Goal: Find specific page/section: Find specific page/section

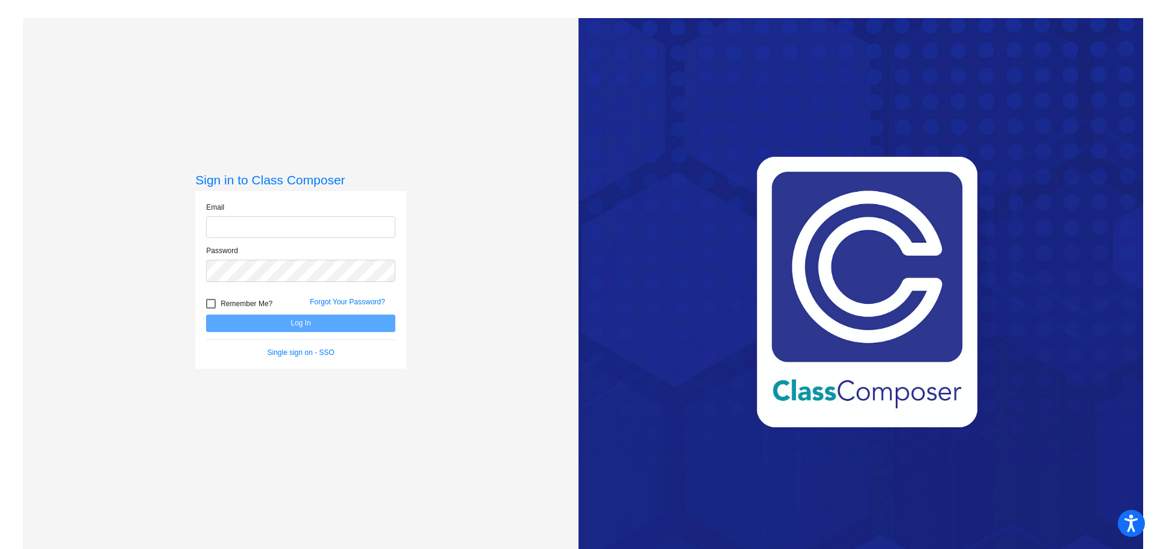
click at [250, 228] on input "email" at bounding box center [300, 227] width 189 height 22
type input "[EMAIL_ADDRESS][DOMAIN_NAME]"
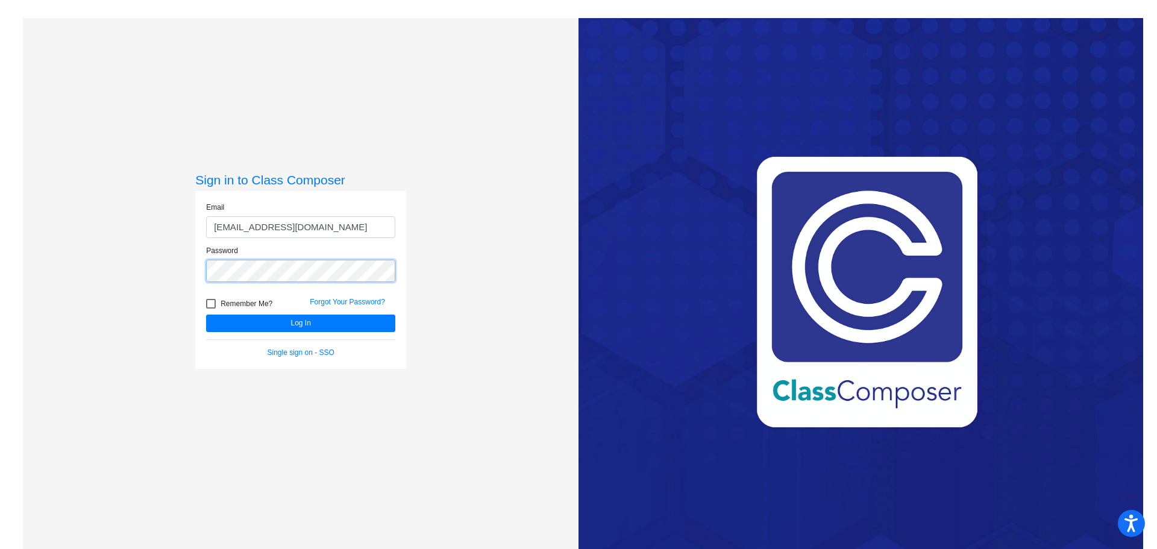
click at [206, 315] on button "Log In" at bounding box center [300, 323] width 189 height 17
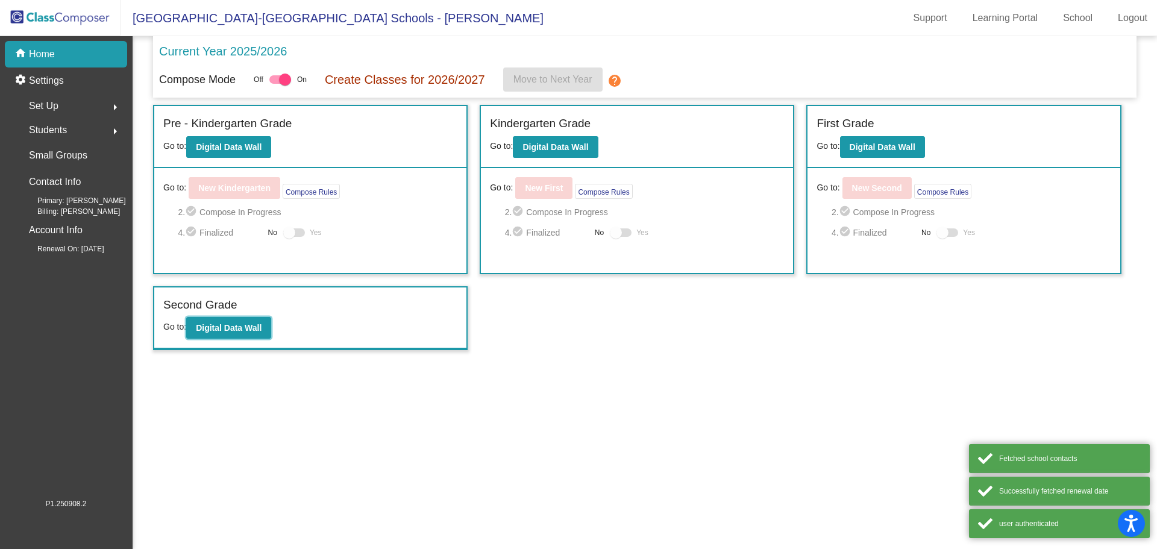
click at [221, 324] on b "Digital Data Wall" at bounding box center [229, 328] width 66 height 10
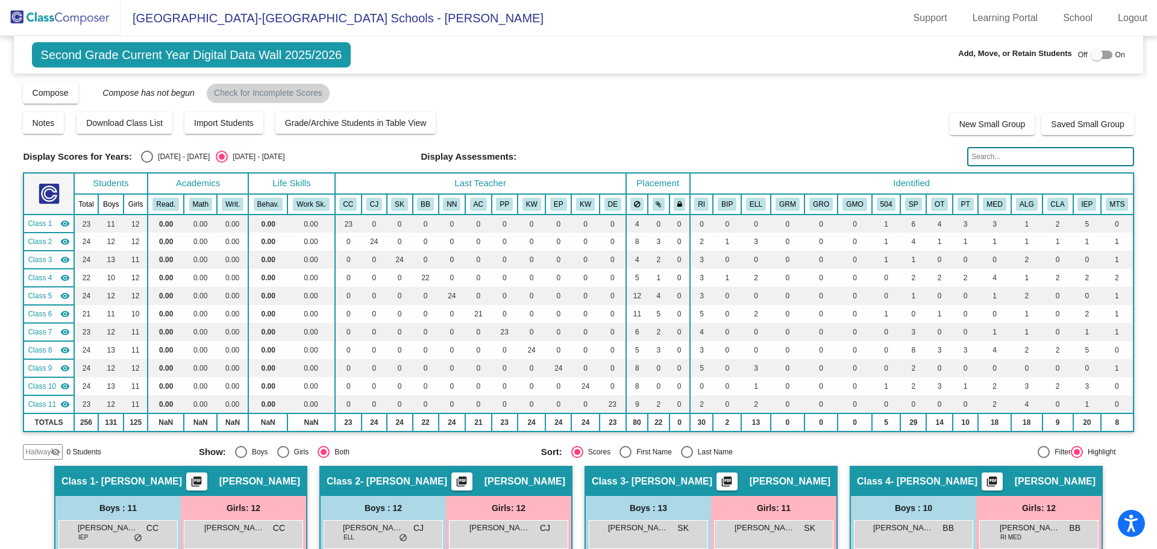
click at [988, 153] on input "text" at bounding box center [1051, 156] width 166 height 19
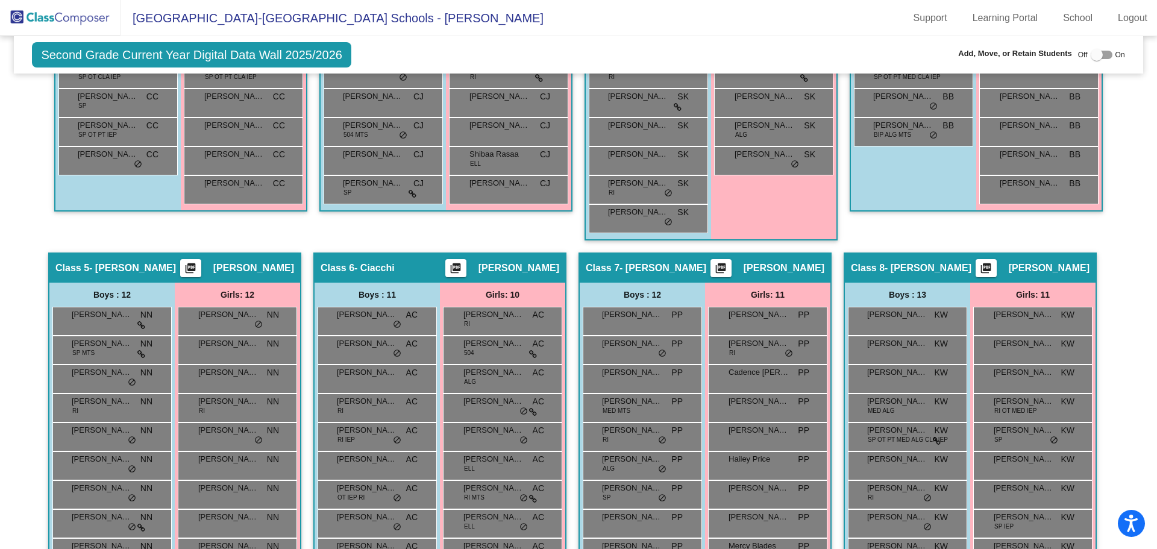
scroll to position [844, 0]
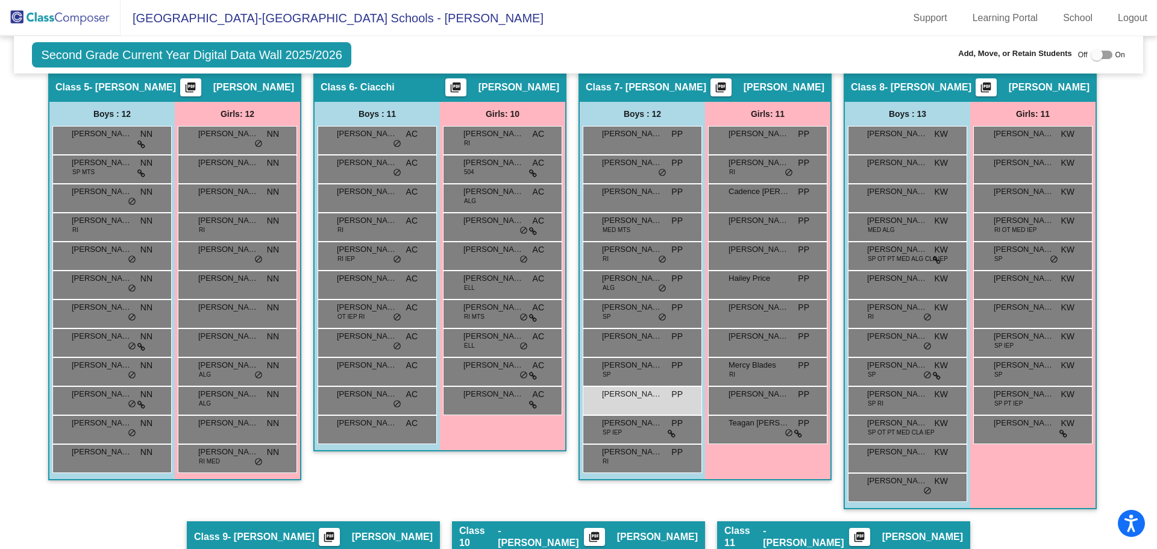
type input "[PERSON_NAME]"
click at [641, 405] on div "[PERSON_NAME] PP lock do_not_disturb_alt" at bounding box center [641, 399] width 115 height 25
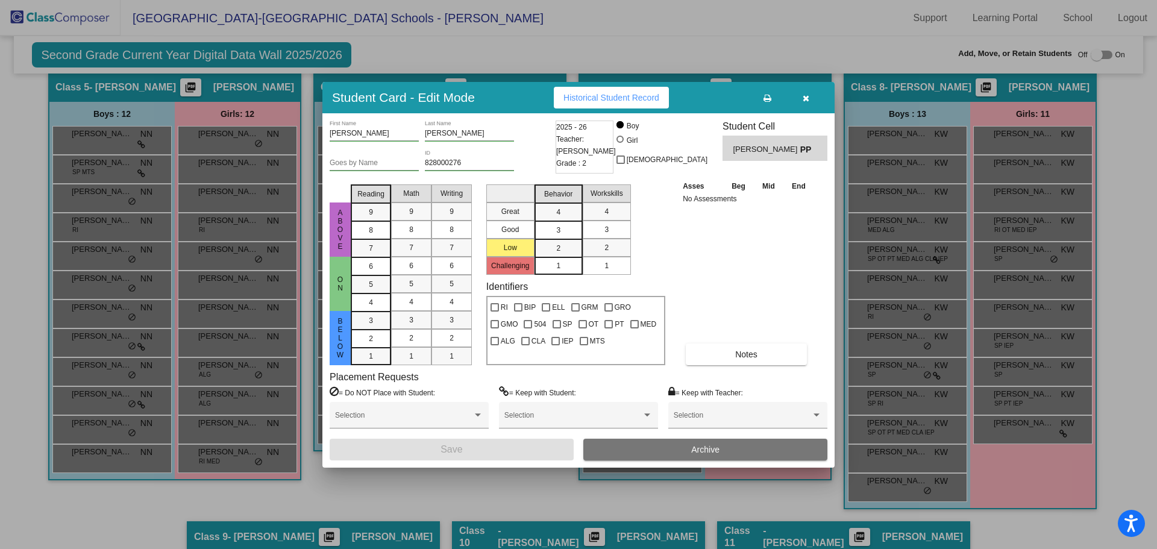
click at [808, 95] on icon "button" at bounding box center [806, 98] width 7 height 8
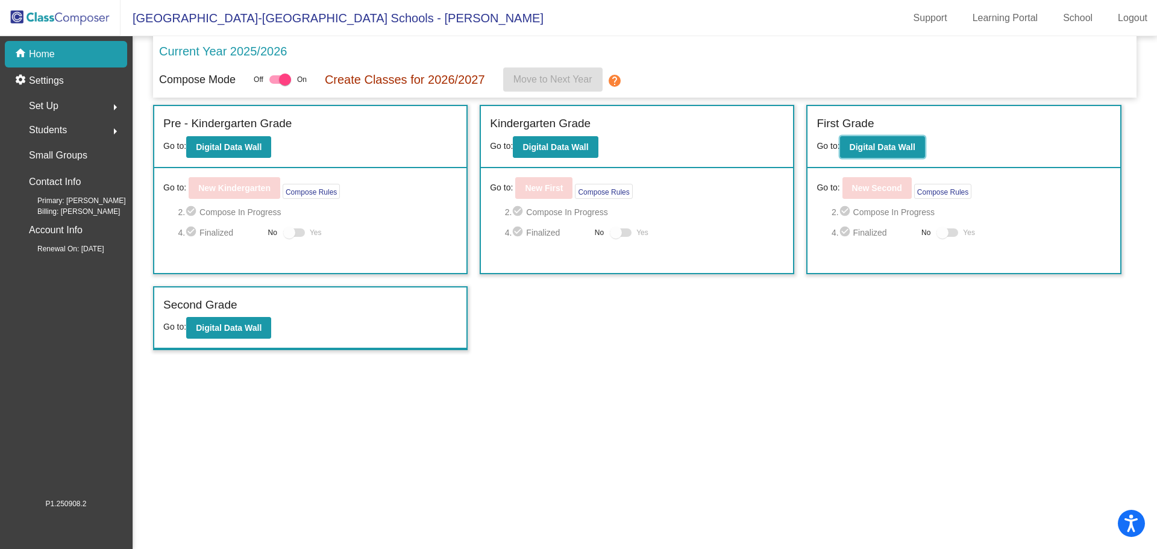
click at [907, 146] on b "Digital Data Wall" at bounding box center [883, 147] width 66 height 10
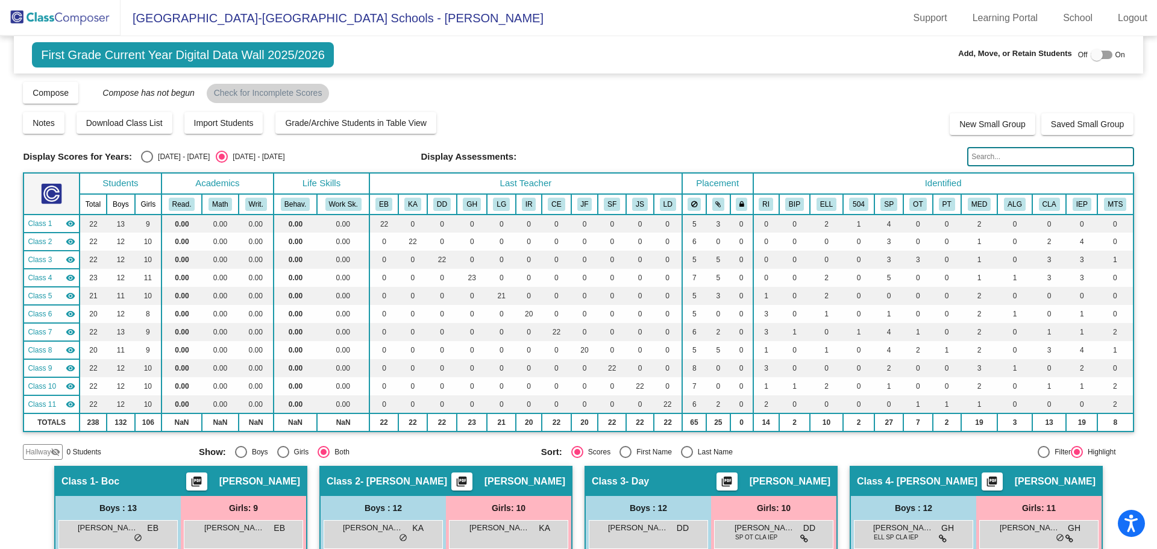
click at [981, 160] on input "text" at bounding box center [1051, 156] width 166 height 19
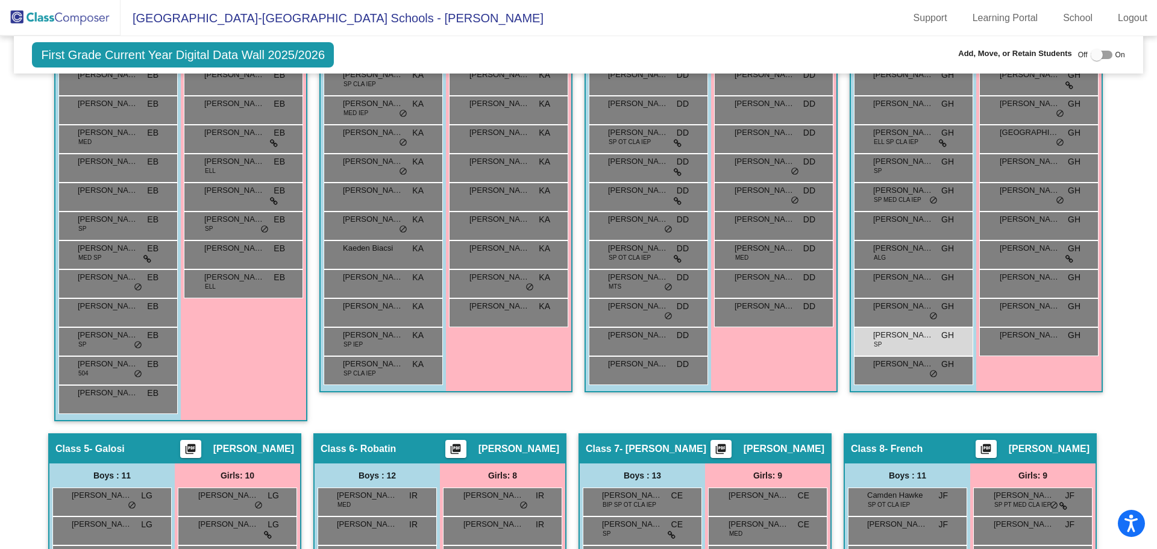
scroll to position [543, 0]
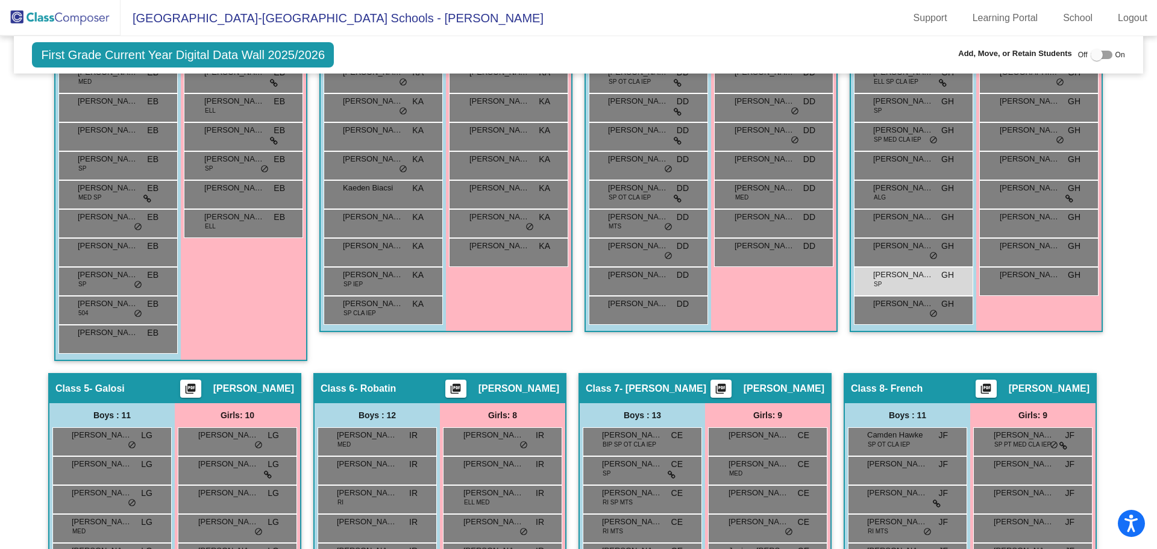
type input "[PERSON_NAME]"
click at [928, 284] on div "[PERSON_NAME] SP GH lock do_not_disturb_alt" at bounding box center [912, 280] width 115 height 25
